Goal: Information Seeking & Learning: Learn about a topic

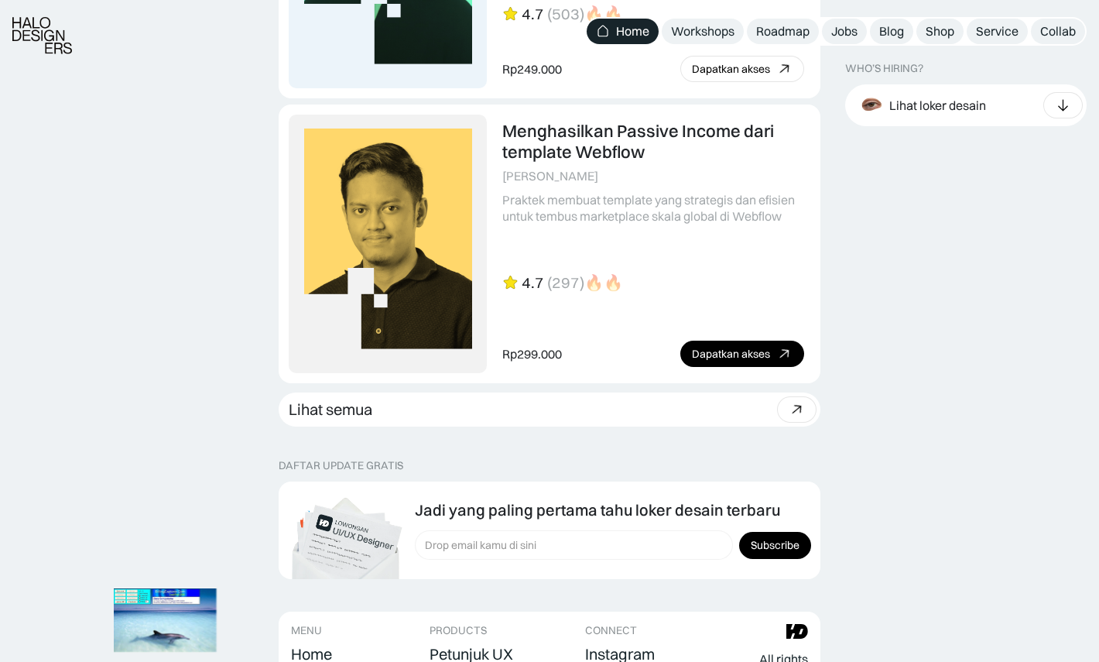
scroll to position [4130, 0]
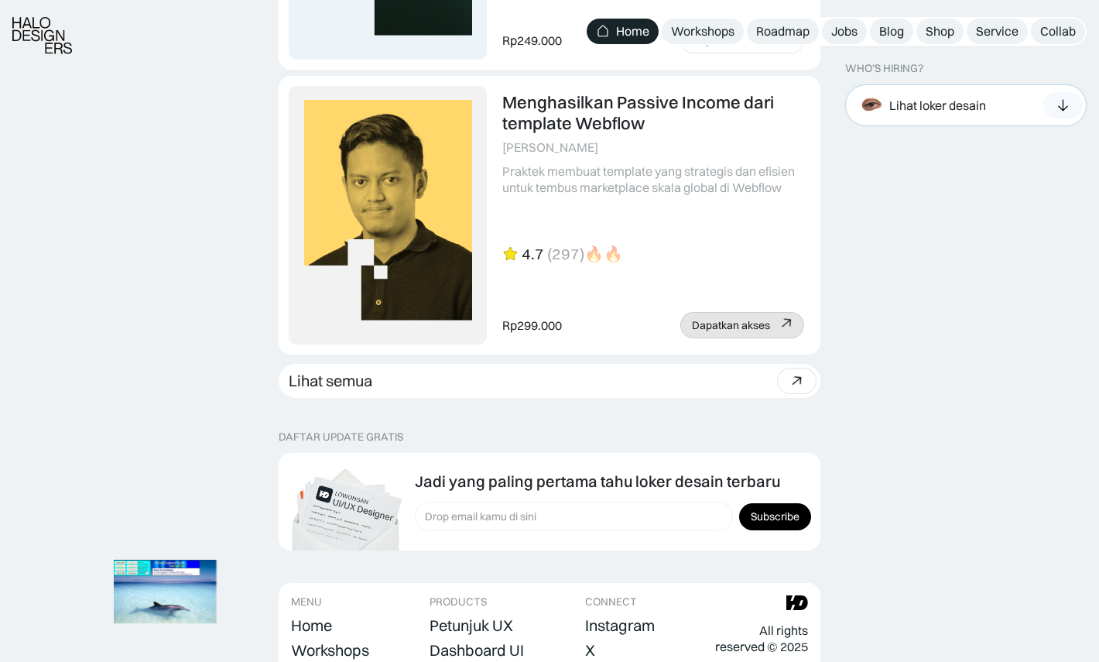
click at [902, 95] on div "Lihat loker desain" at bounding box center [920, 105] width 131 height 34
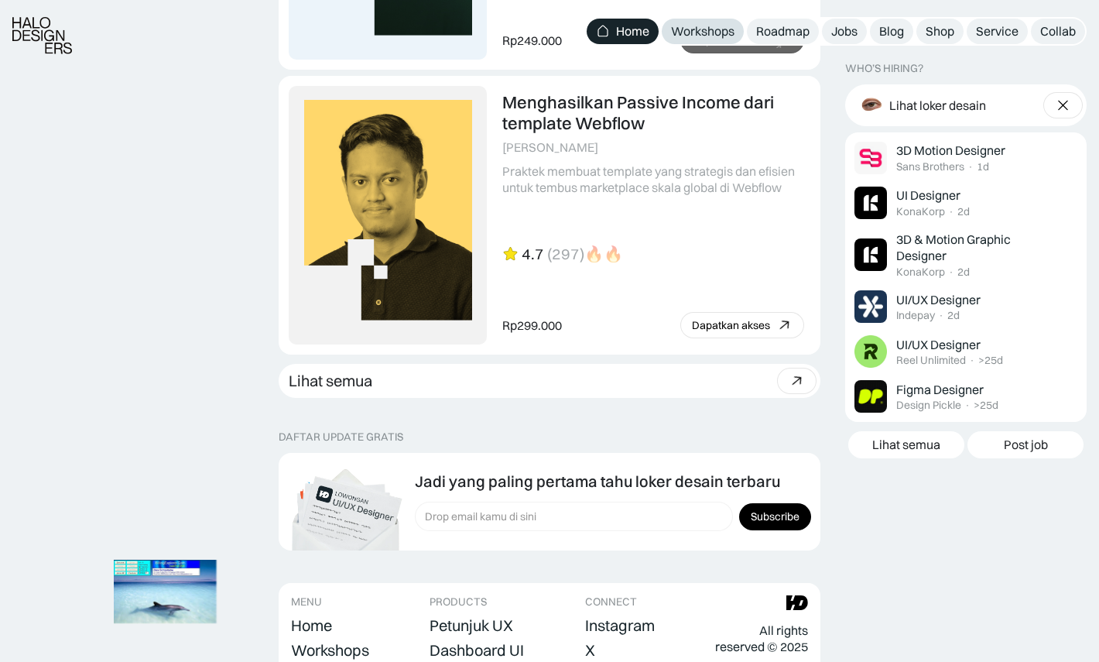
click at [701, 38] on div "Workshops" at bounding box center [702, 31] width 63 height 16
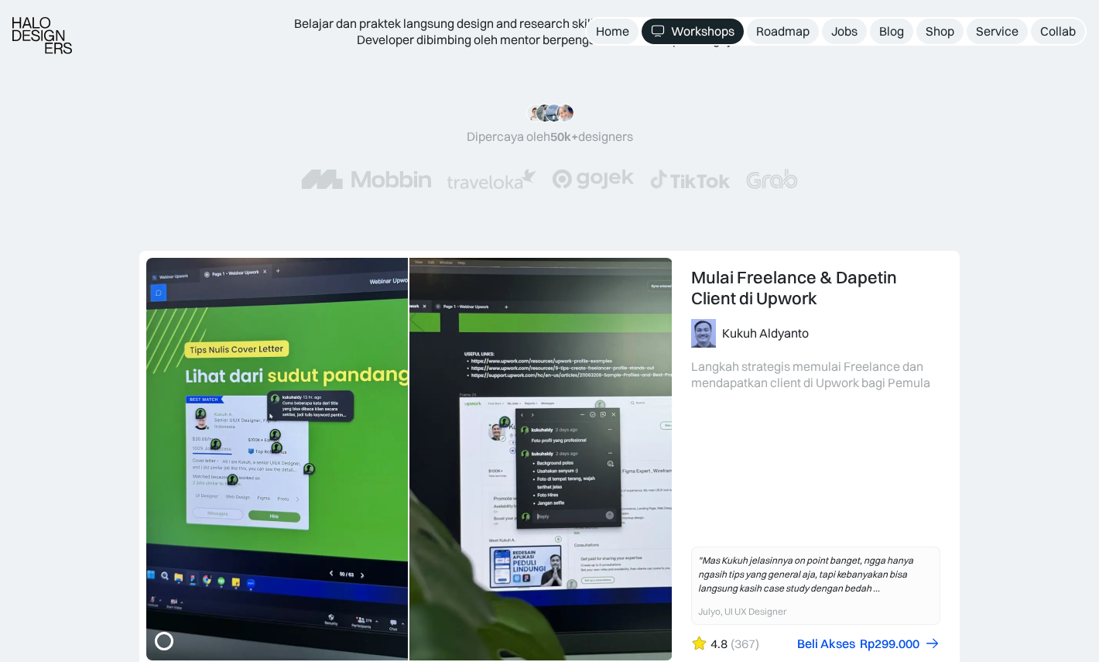
scroll to position [207, 0]
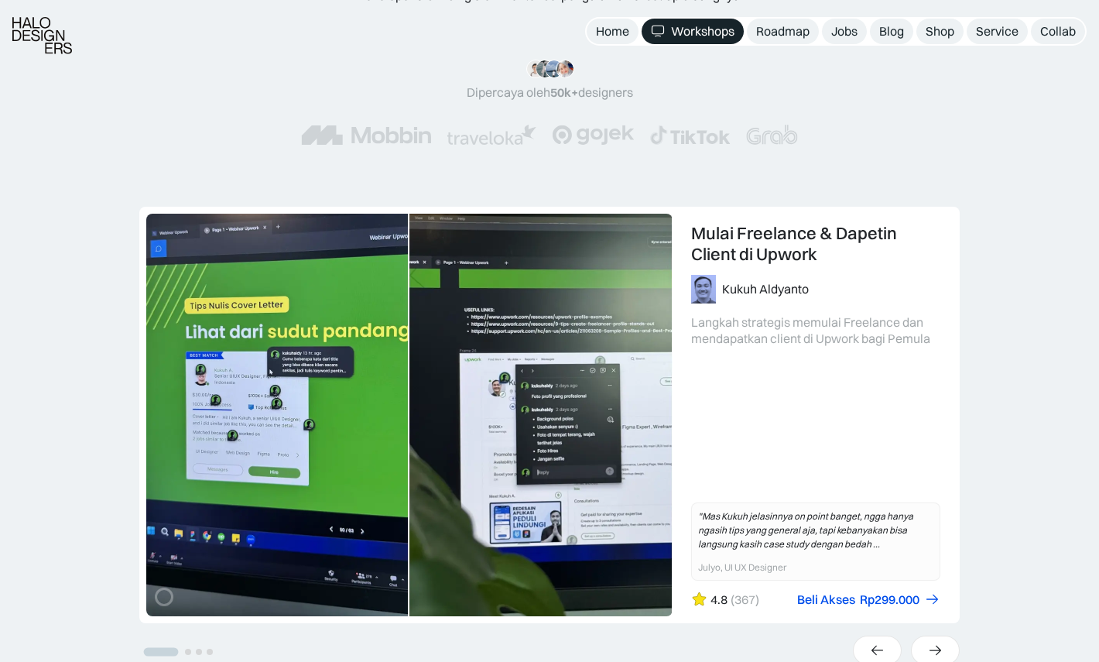
click at [550, 408] on link "1 of 4" at bounding box center [549, 414] width 819 height 415
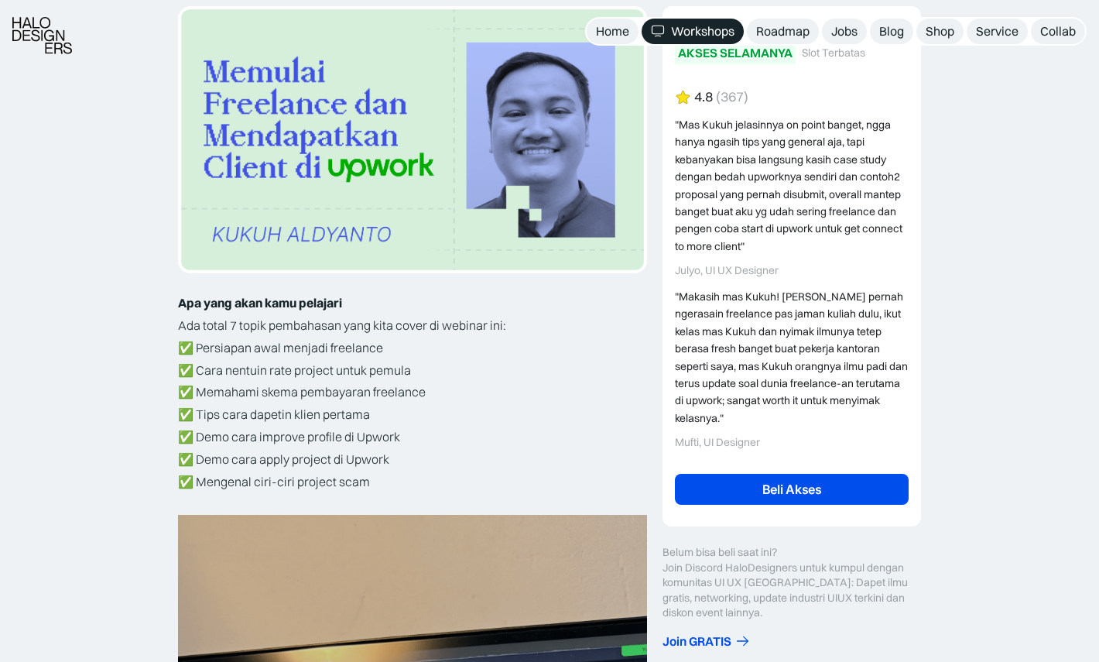
scroll to position [359, 0]
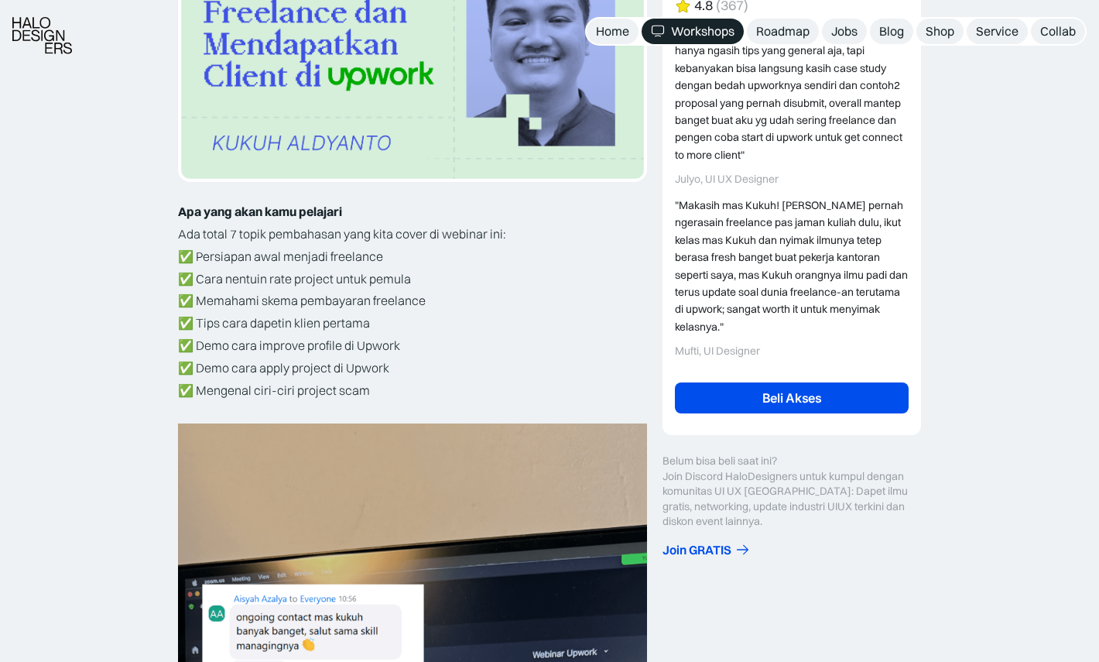
click at [773, 382] on link "Beli Akses" at bounding box center [792, 397] width 234 height 31
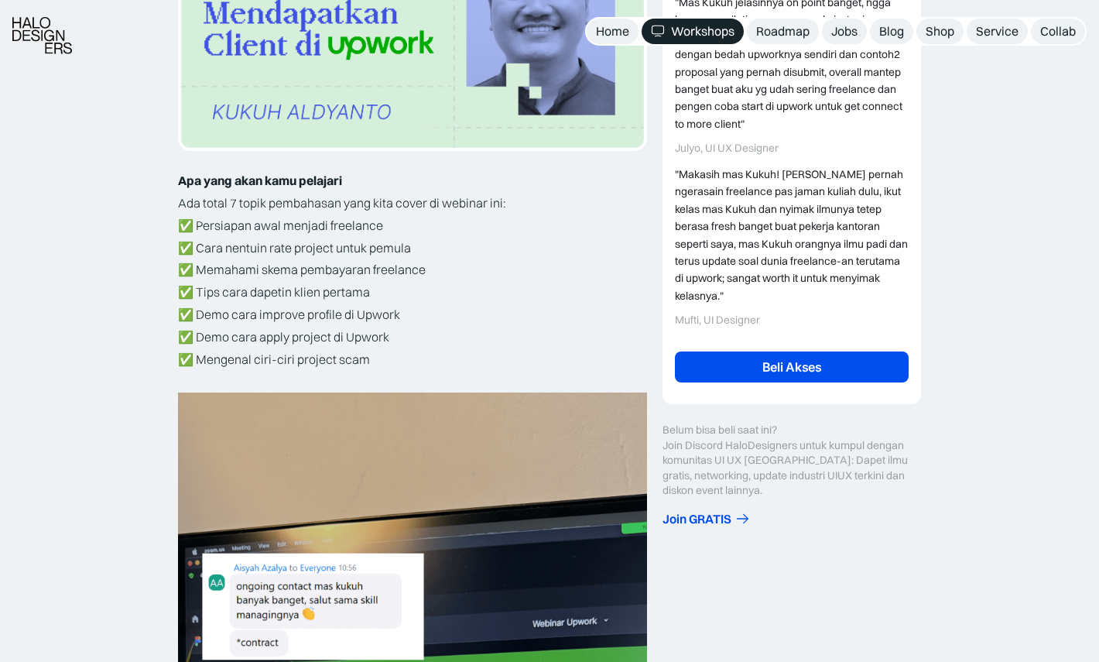
scroll to position [391, 0]
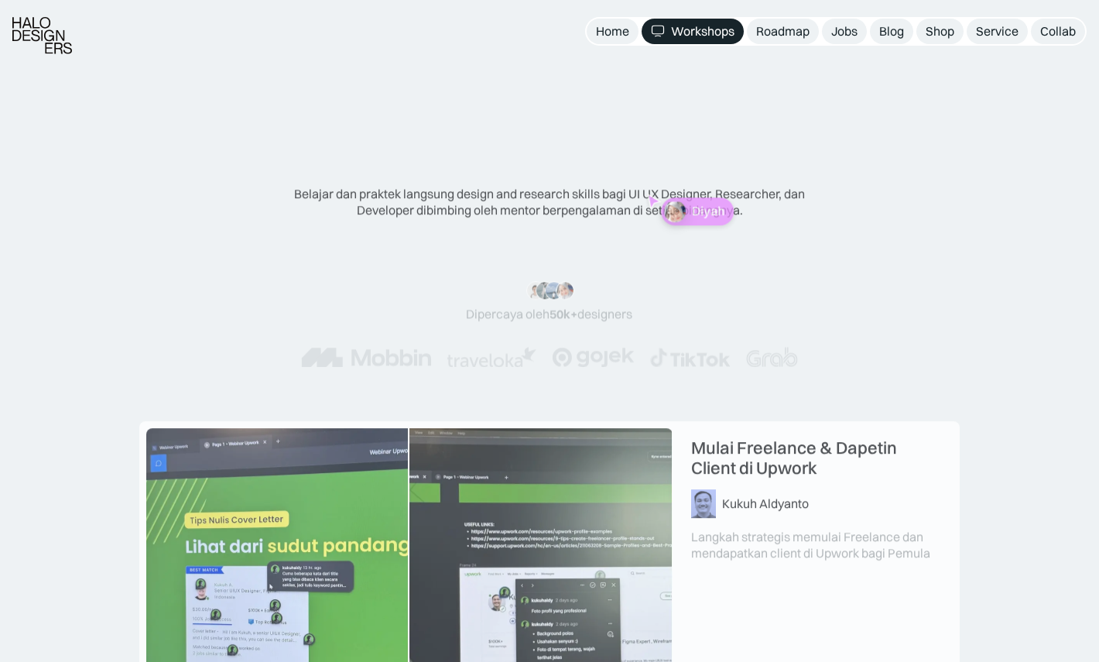
scroll to position [220, 0]
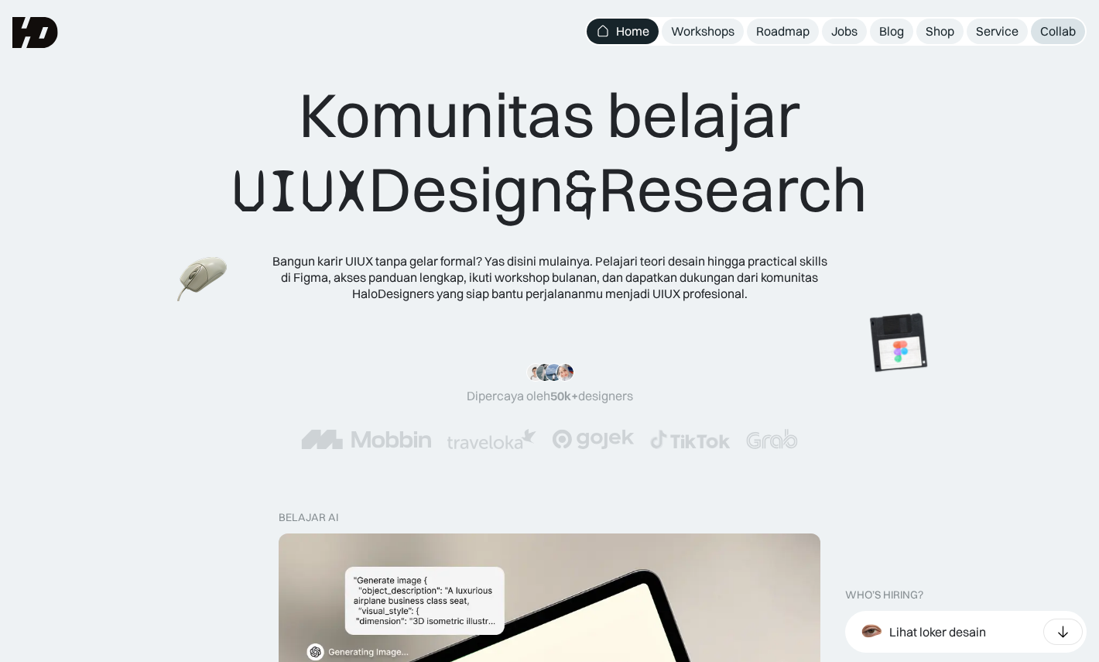
click at [1066, 30] on div "Collab" at bounding box center [1058, 31] width 36 height 16
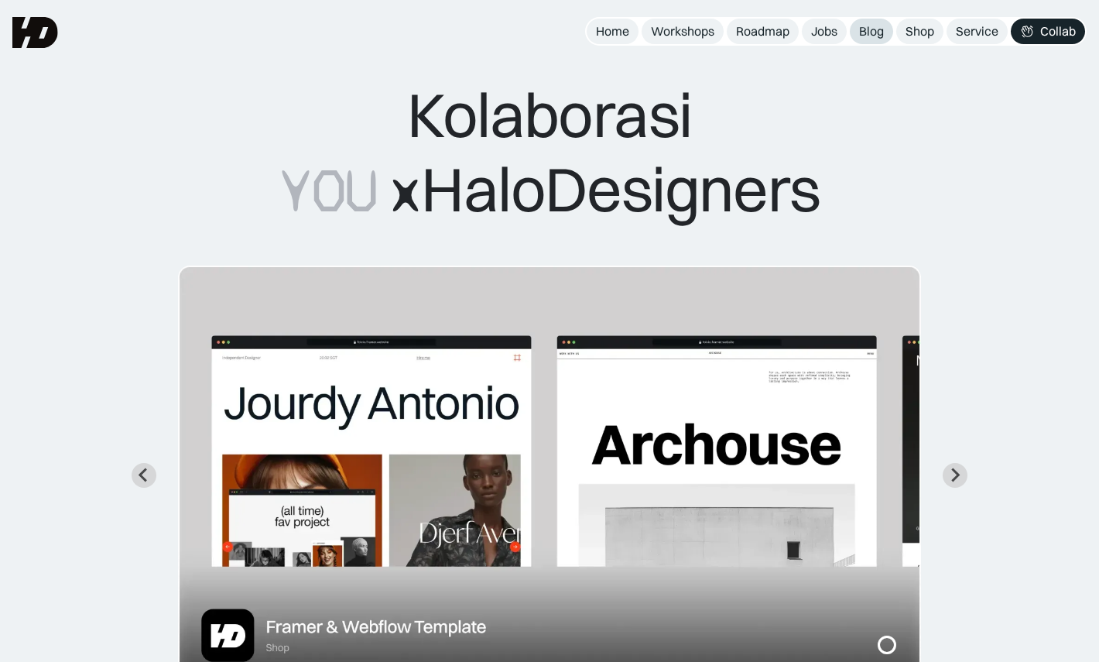
click at [871, 33] on div "Blog" at bounding box center [871, 31] width 25 height 16
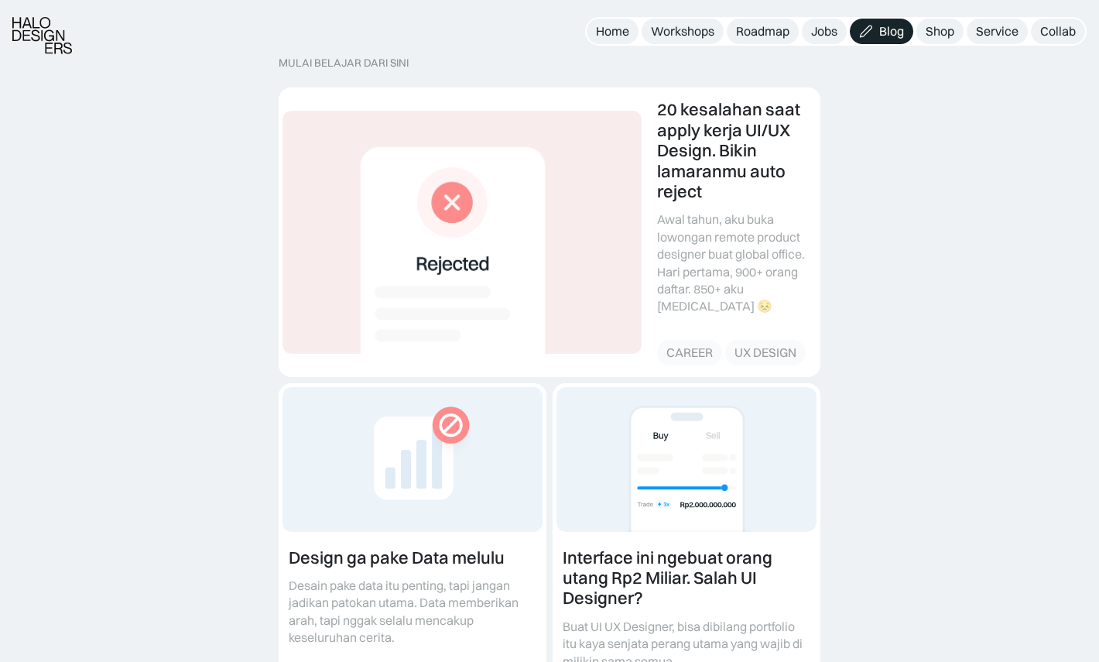
scroll to position [474, 0]
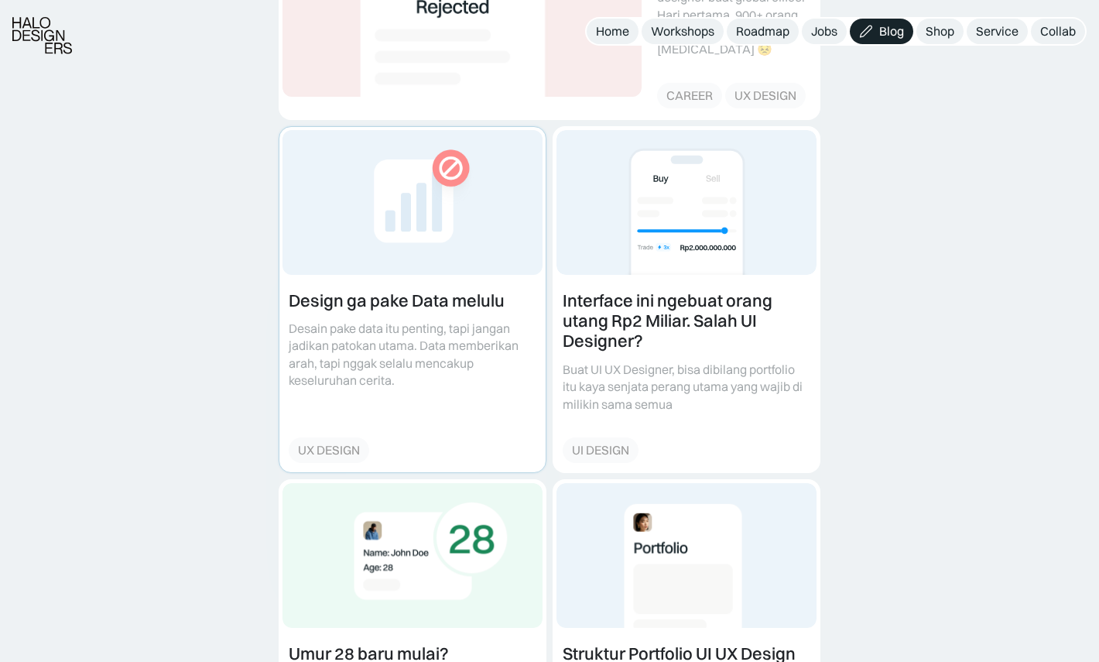
click at [485, 257] on link at bounding box center [412, 299] width 266 height 345
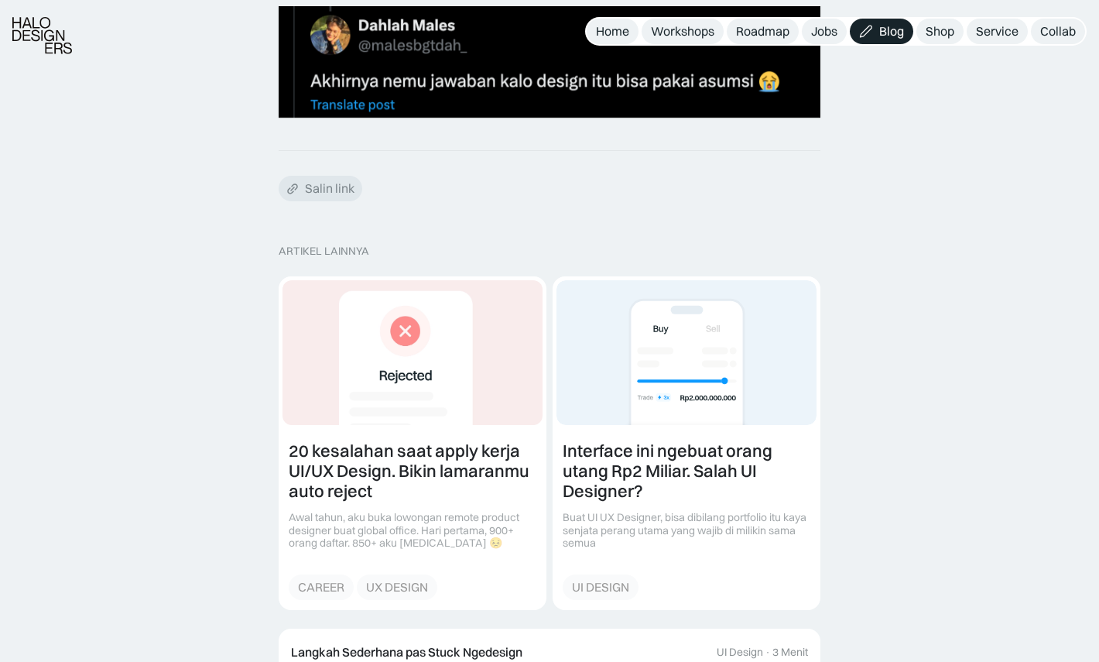
scroll to position [1586, 0]
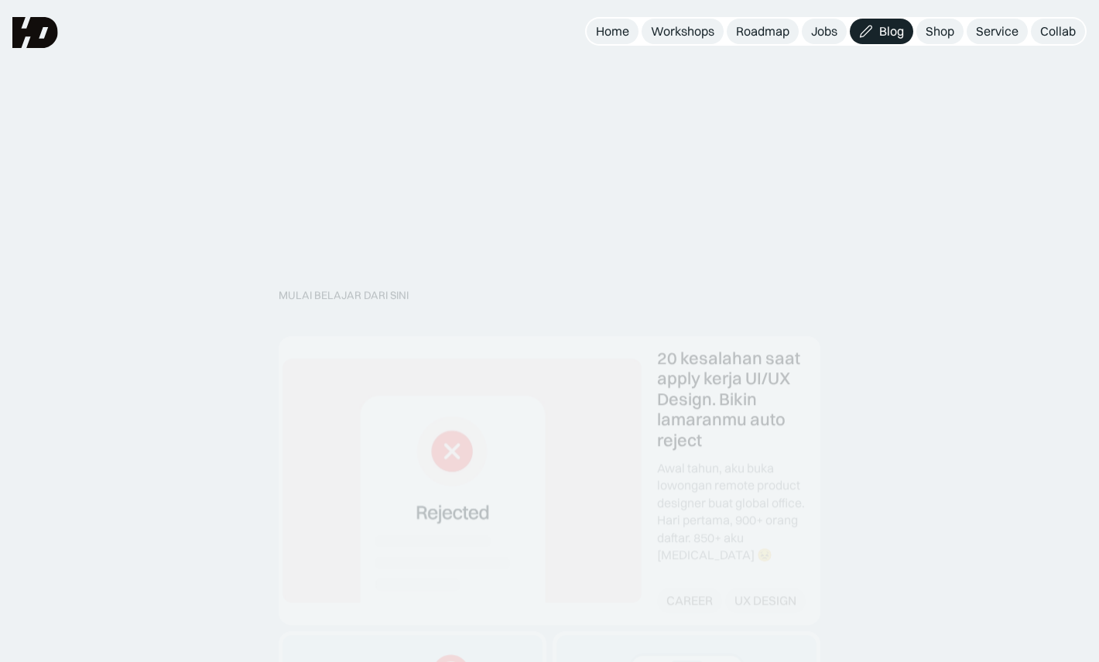
scroll to position [505, 0]
